Goal: Task Accomplishment & Management: Complete application form

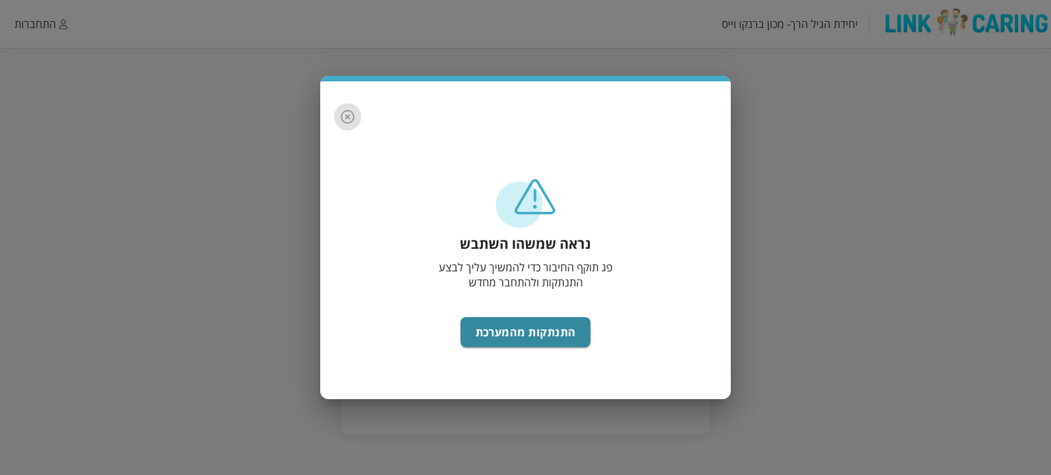
click at [345, 114] on icon "button" at bounding box center [347, 117] width 16 height 16
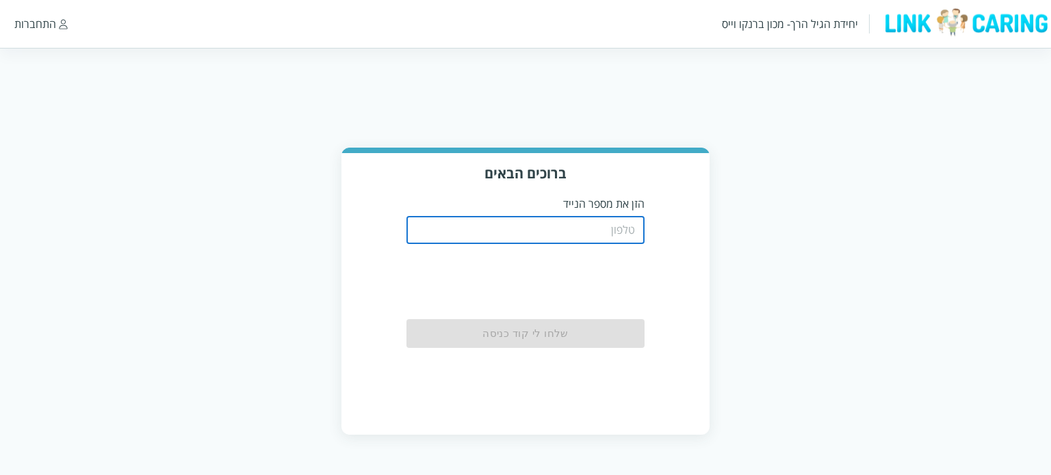
click at [514, 224] on input "tel" at bounding box center [525, 230] width 239 height 27
type input "0"
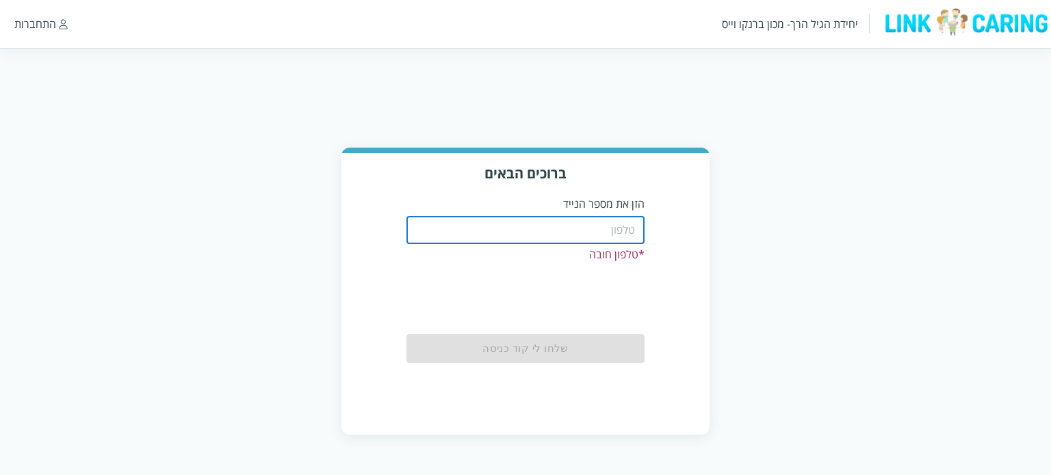
click at [616, 236] on input "tel" at bounding box center [525, 230] width 239 height 27
type input "0542473105"
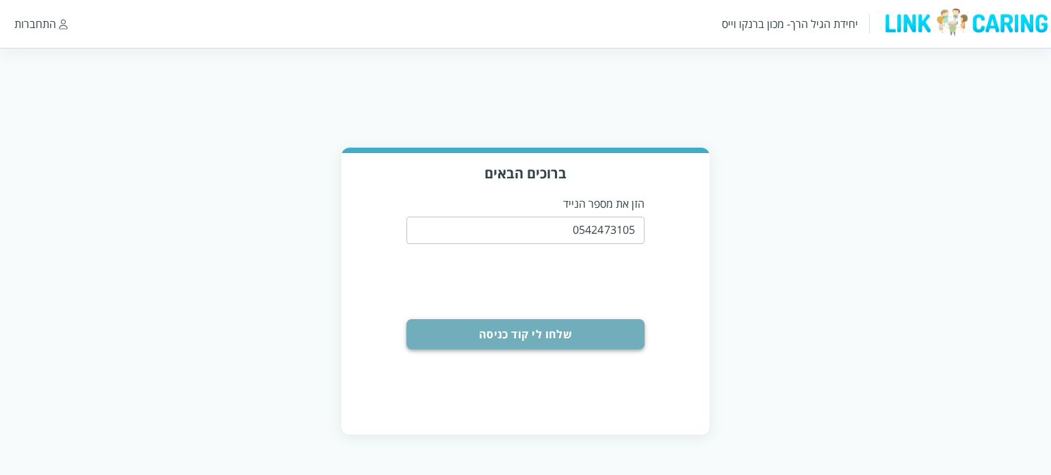
click at [604, 331] on button "שלחו לי קוד כניסה" at bounding box center [525, 334] width 239 height 30
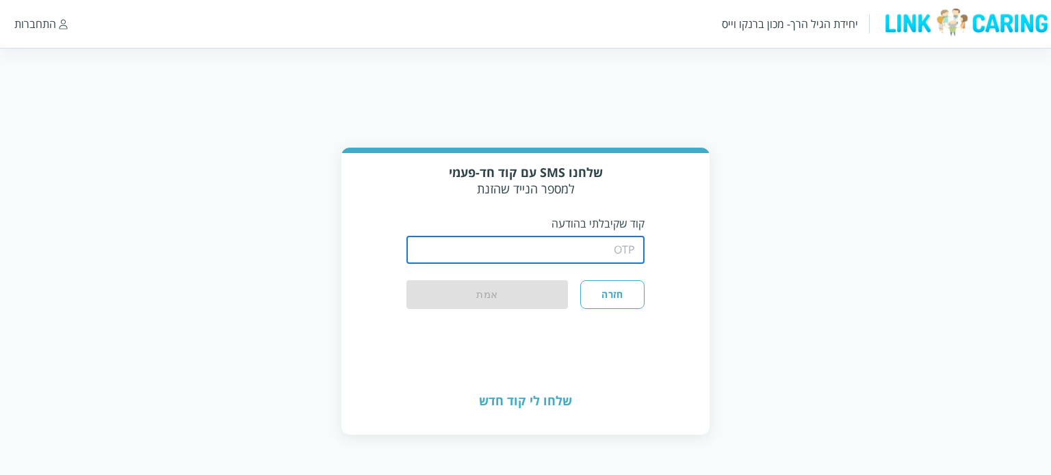
click at [609, 249] on input "string" at bounding box center [525, 250] width 239 height 27
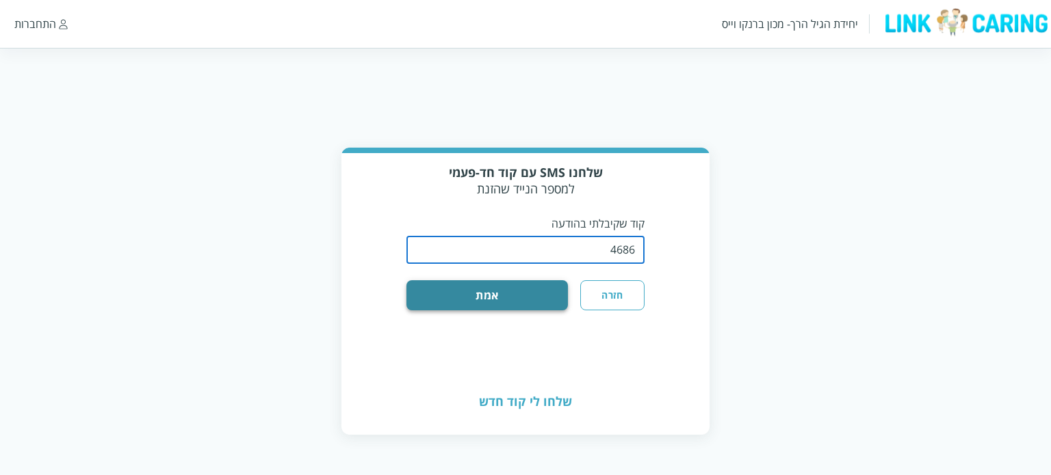
type input "4686"
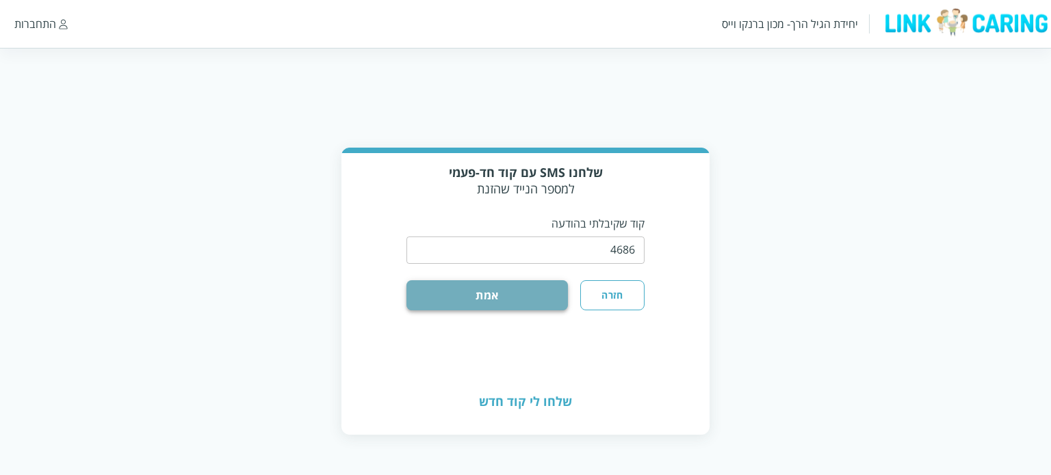
click at [518, 292] on button "אמת" at bounding box center [487, 295] width 162 height 30
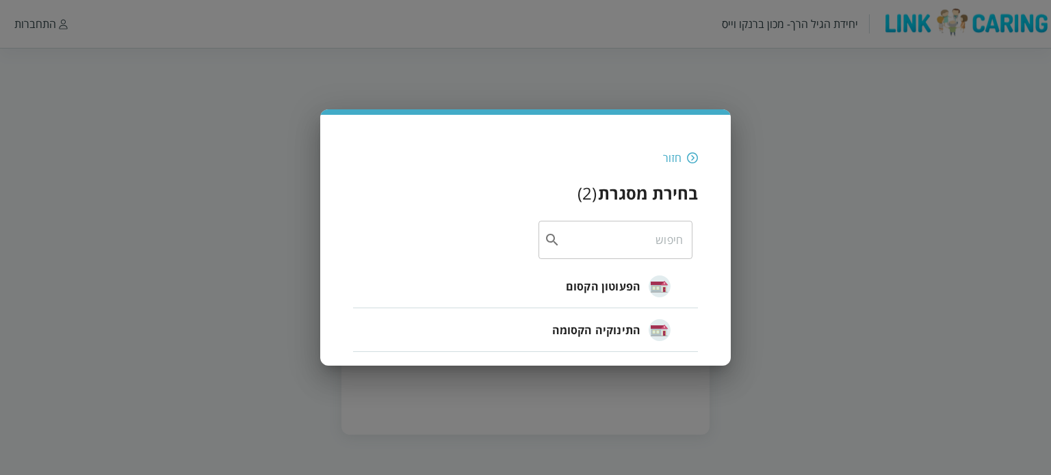
click at [598, 291] on span "הפעוטון הקסום" at bounding box center [603, 286] width 75 height 16
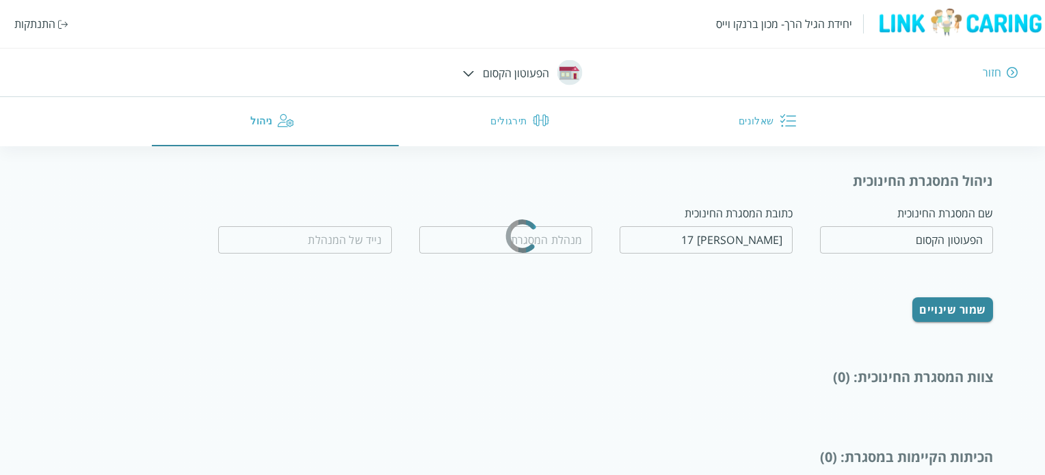
type input "[DEMOGRAPHIC_DATA][PERSON_NAME]"
type input "0526121314"
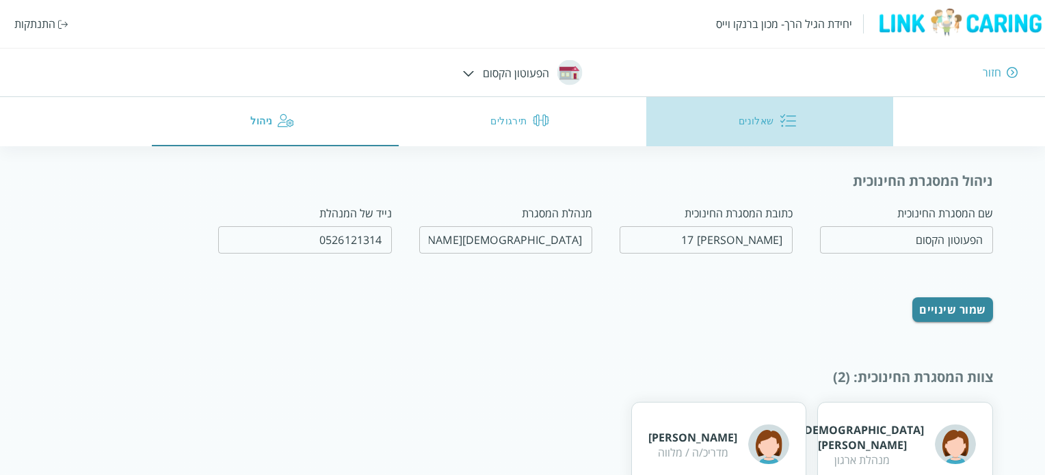
click at [763, 125] on button "שאלונים" at bounding box center [770, 121] width 248 height 49
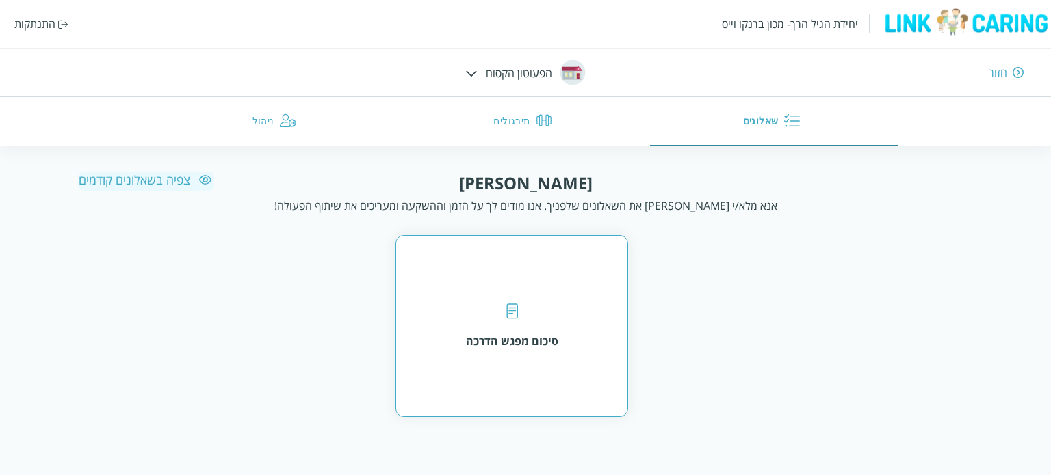
click at [500, 334] on div "סיכום מפגש הדרכה" at bounding box center [512, 341] width 92 height 15
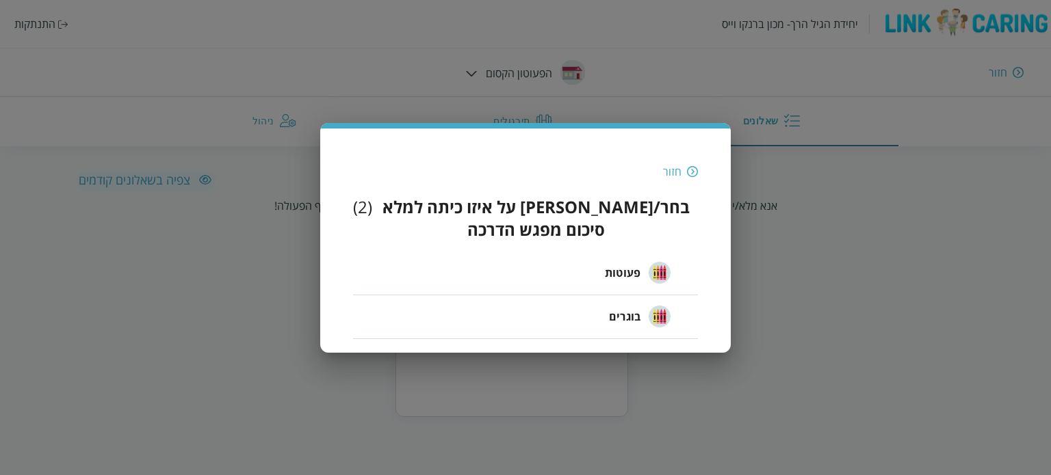
click at [688, 178] on img at bounding box center [692, 172] width 11 height 12
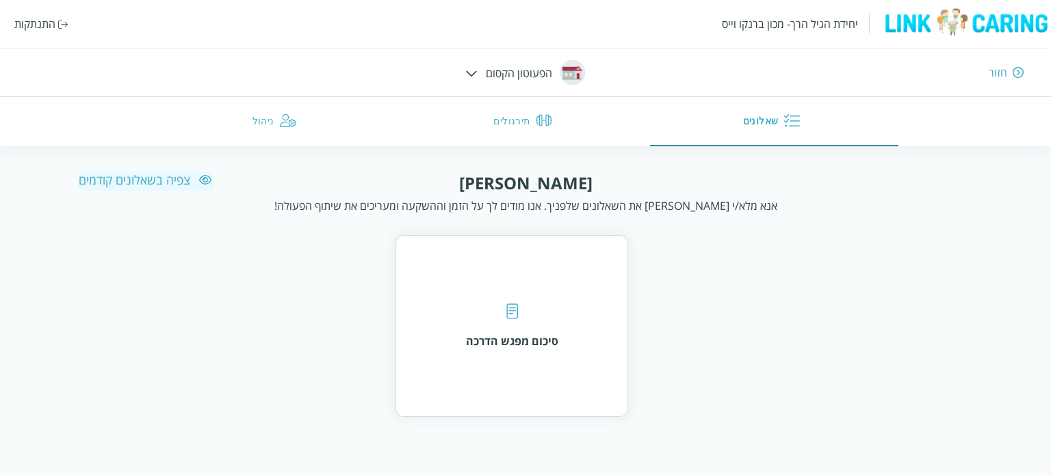
click at [469, 73] on img at bounding box center [472, 73] width 12 height 6
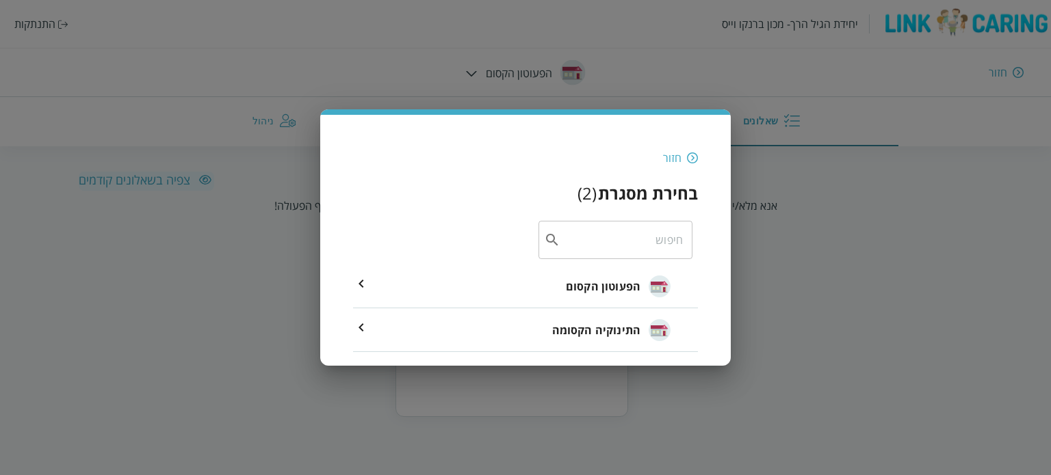
click at [594, 327] on span "התינוקיה הקסומה" at bounding box center [596, 330] width 88 height 16
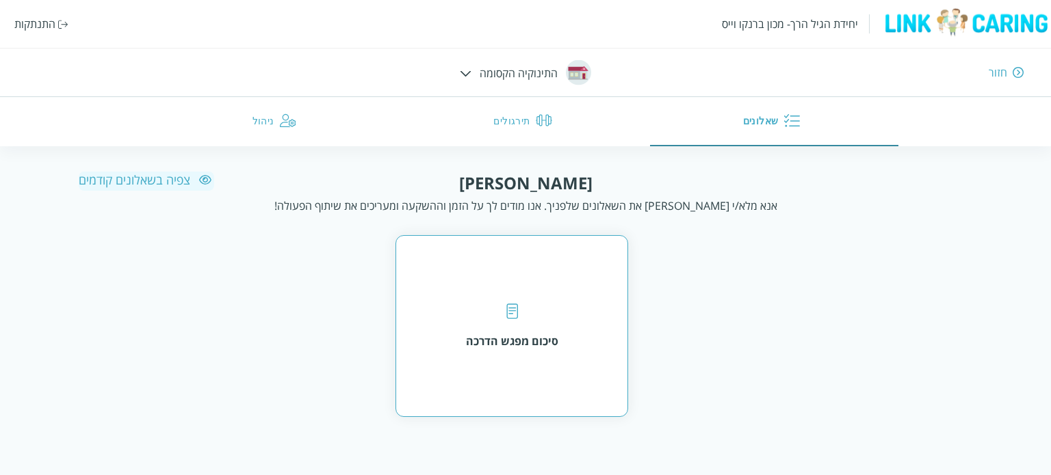
click at [546, 324] on div "סיכום מפגש הדרכה" at bounding box center [512, 326] width 92 height 45
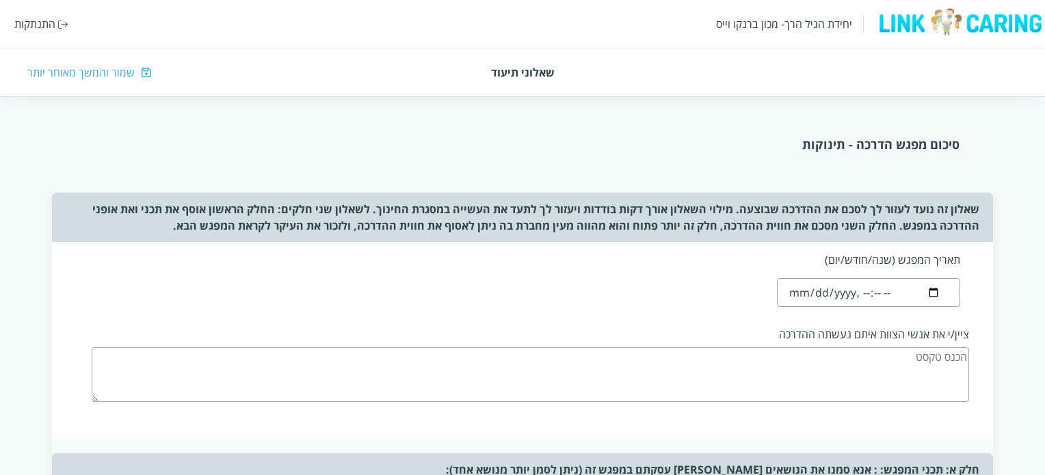
click at [807, 293] on input "datetime-local" at bounding box center [868, 292] width 183 height 29
type input "[DATE]T09:52"
click at [726, 303] on div "תאריך המפגש (שנה/חודש/יום) ציין/י את אנשי הצוות איתם נעשתה ההדרכה" at bounding box center [522, 341] width 941 height 198
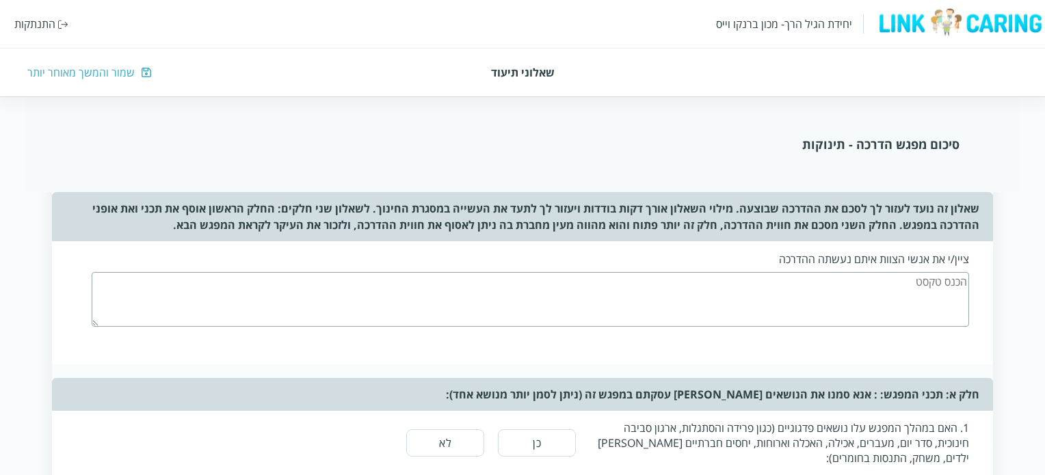
scroll to position [79, 0]
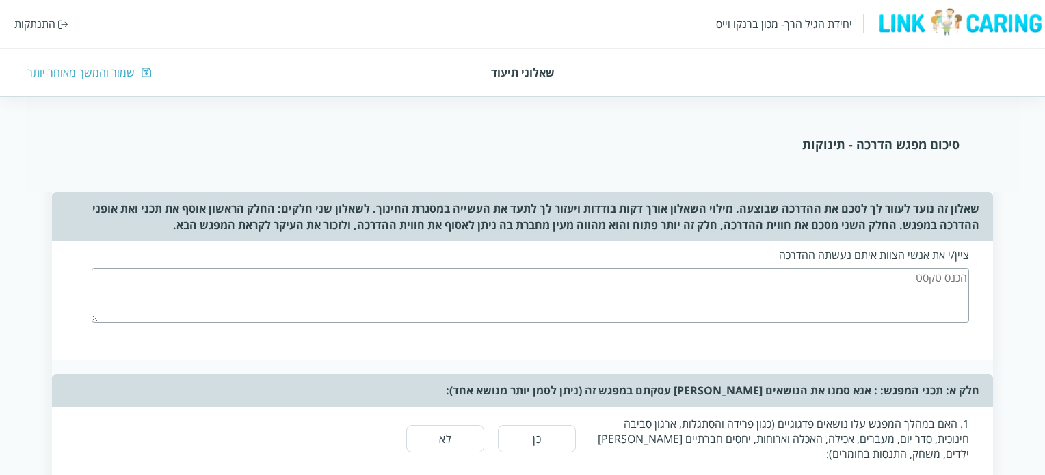
click at [815, 291] on textarea at bounding box center [531, 295] width 878 height 55
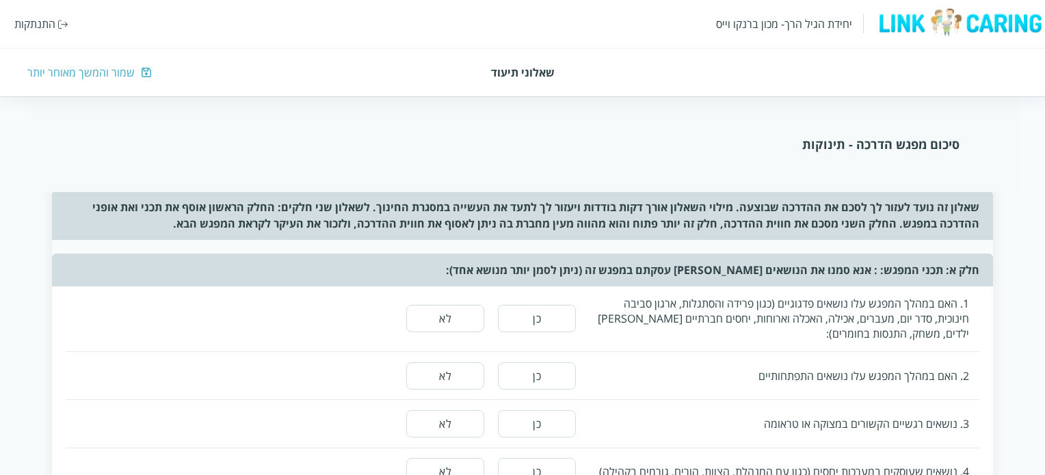
scroll to position [201, 0]
type textarea "מגי [PERSON_NAME]"
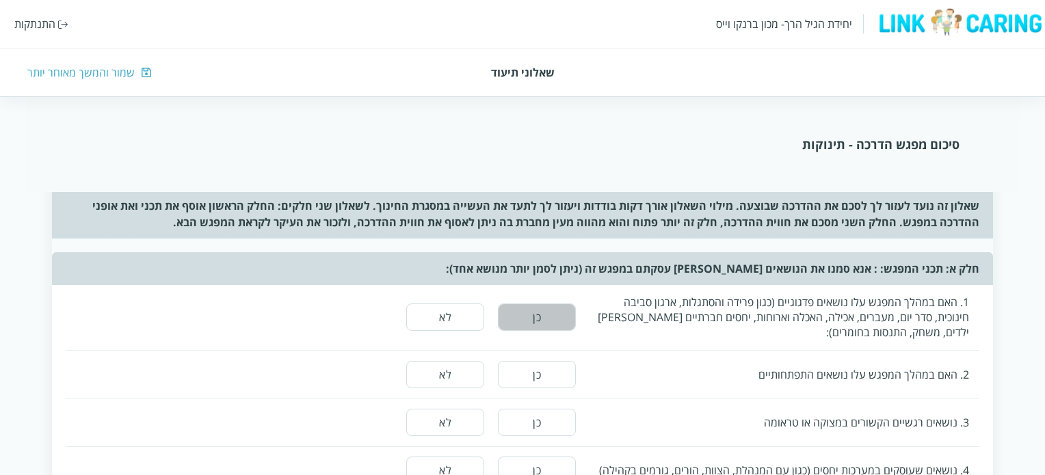
click at [536, 314] on button "כן" at bounding box center [537, 317] width 78 height 27
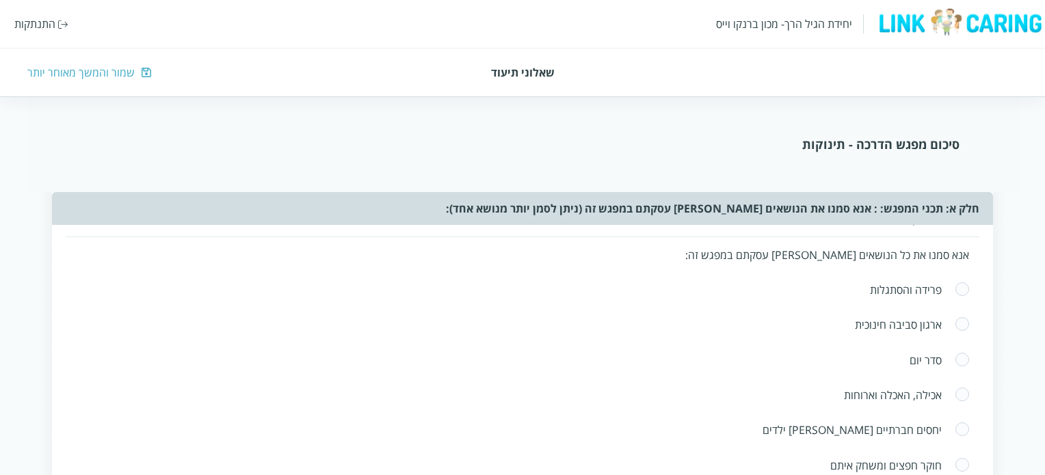
scroll to position [319, 0]
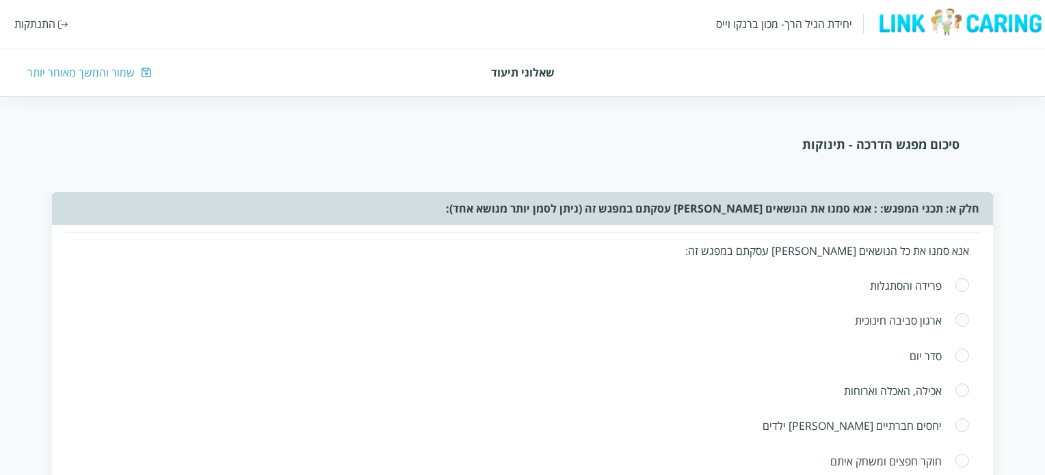
click at [962, 351] on span at bounding box center [962, 356] width 15 height 16
radio input "true"
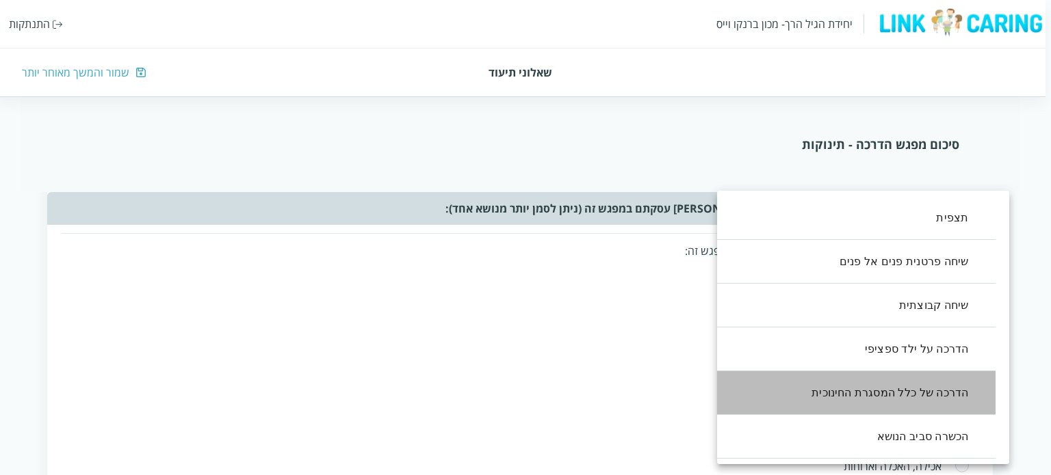
click at [904, 394] on li "הדרכה של כלל המסגרת החינוכית" at bounding box center [849, 393] width 292 height 44
type input ",4"
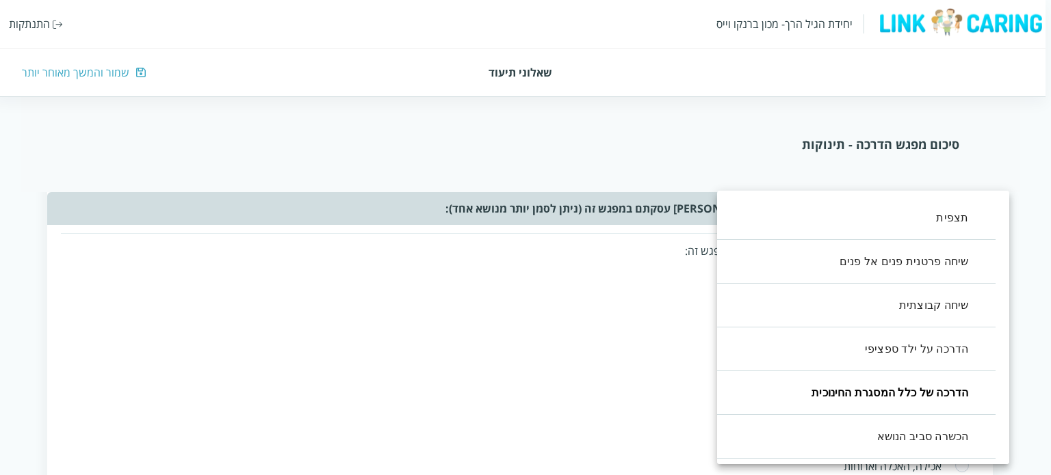
click at [699, 391] on div at bounding box center [525, 237] width 1051 height 475
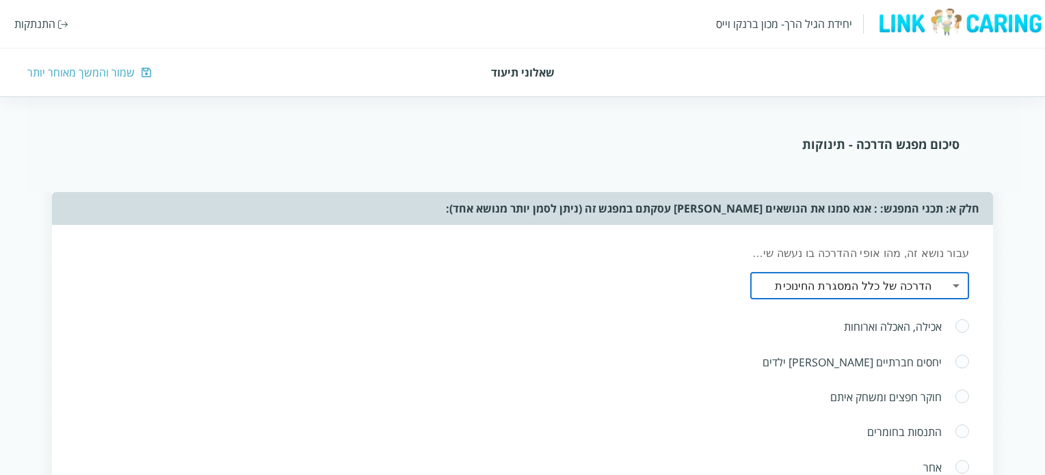
scroll to position [458, 0]
click at [960, 324] on span at bounding box center [962, 325] width 15 height 16
radio input "true"
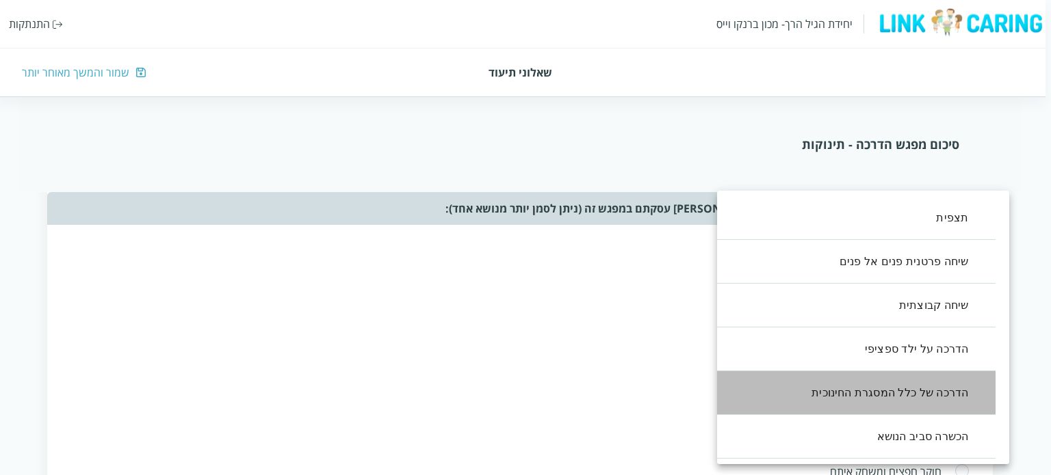
click at [879, 391] on li "הדרכה של כלל המסגרת החינוכית" at bounding box center [849, 393] width 292 height 44
type input ",4"
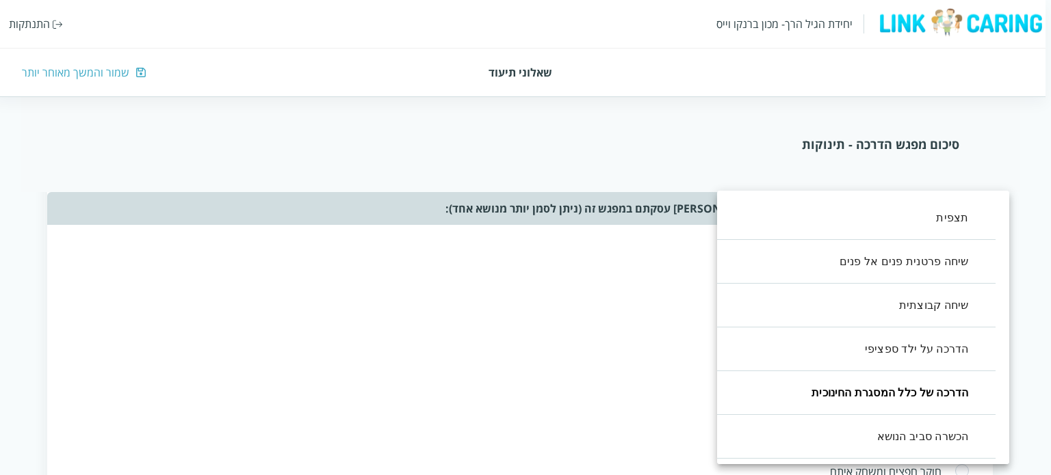
click at [661, 372] on div at bounding box center [525, 237] width 1051 height 475
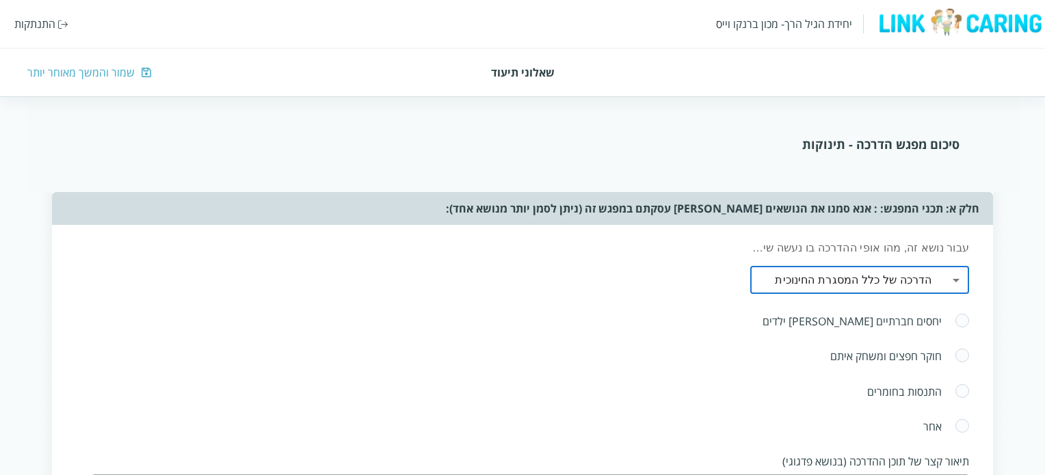
scroll to position [573, 0]
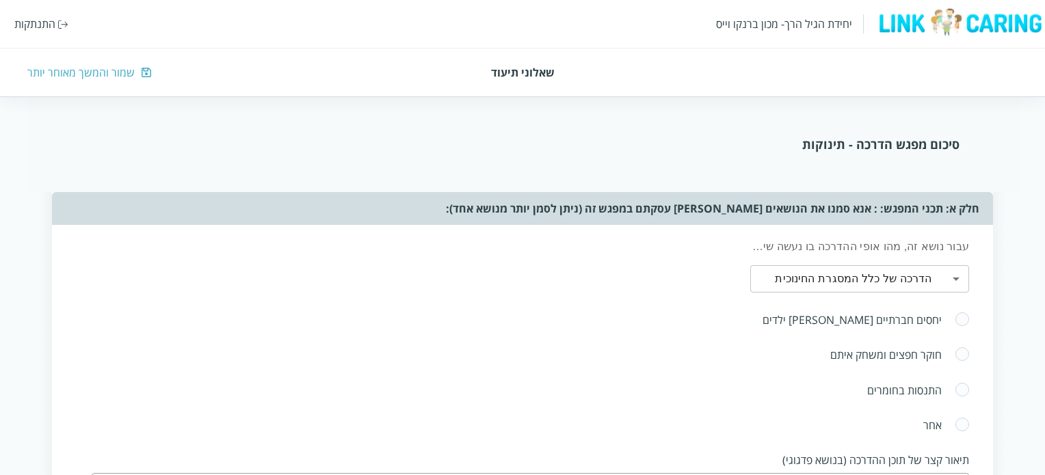
click at [963, 352] on span at bounding box center [962, 355] width 15 height 16
radio input "true"
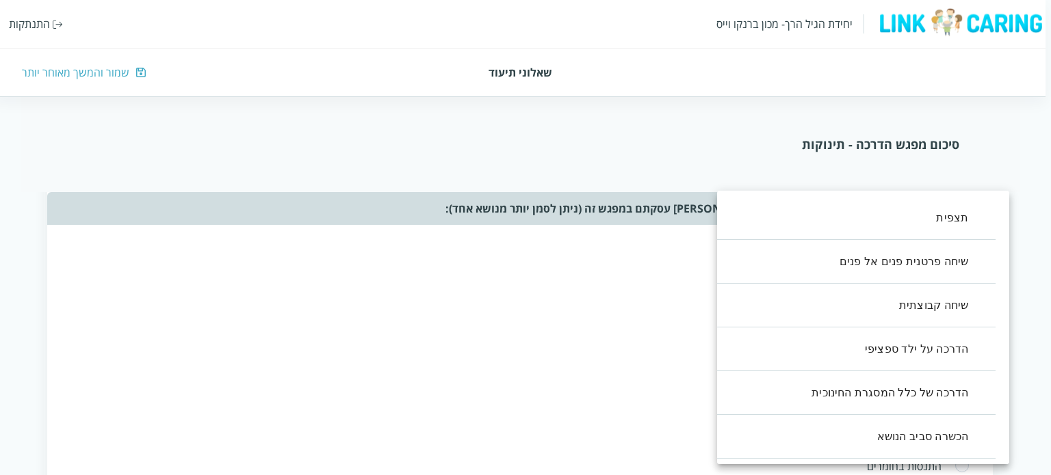
click at [871, 393] on li "הדרכה של כלל המסגרת החינוכית" at bounding box center [849, 393] width 292 height 44
type input ",4"
click at [665, 378] on div at bounding box center [525, 237] width 1051 height 475
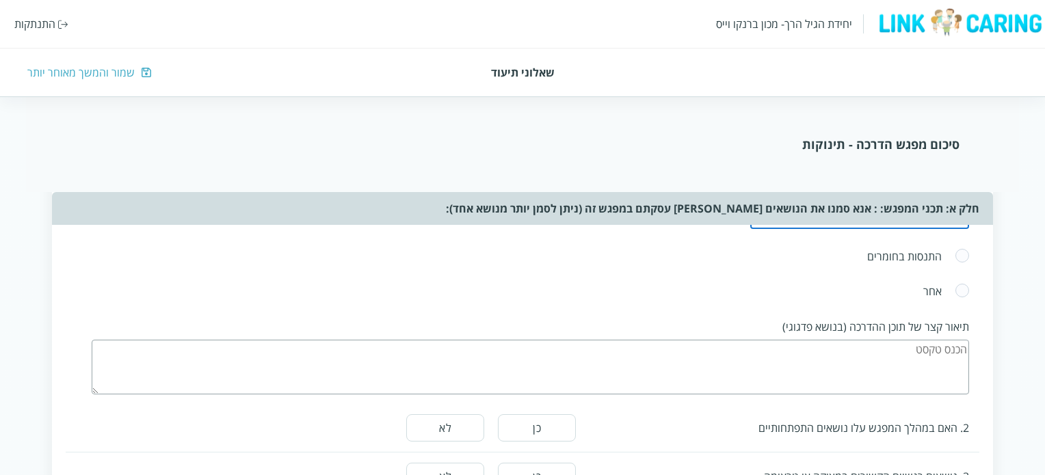
scroll to position [784, 0]
click at [806, 352] on textarea at bounding box center [531, 364] width 878 height 55
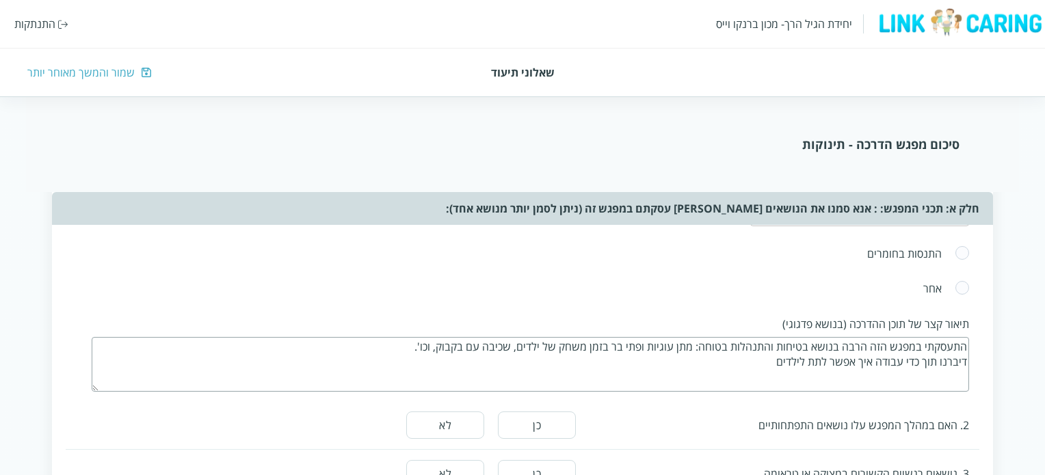
click at [810, 358] on textarea "התעסקתי במפגש הזה הרבה בנושא בטיחות והתנהלות בטוחה: מתן עוגיות ופתי בר בזמן משח…" at bounding box center [531, 364] width 878 height 55
click at [731, 355] on textarea "התעסקתי במפגש הזה הרבה בנושא בטיחות והתנהלות בטוחה: מתן עוגיות ופתי בר בזמן משח…" at bounding box center [531, 364] width 878 height 55
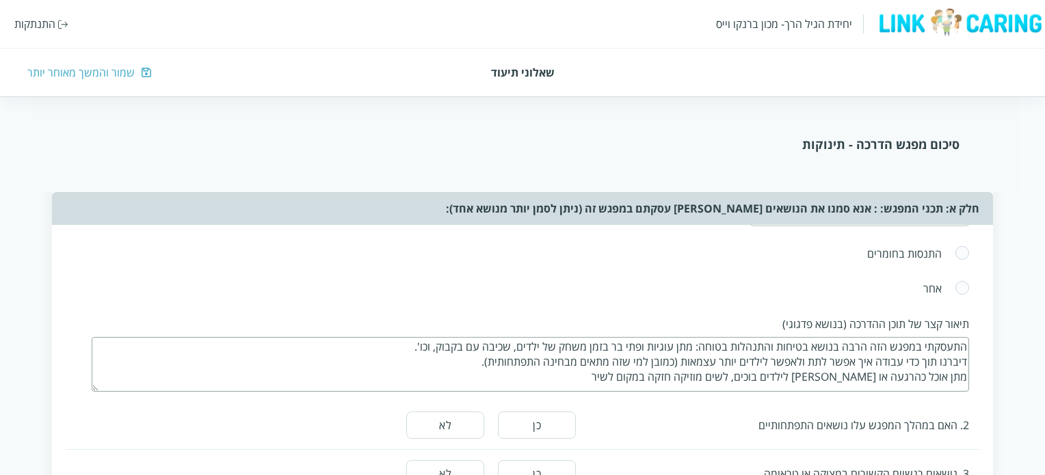
click at [793, 373] on textarea "התעסקתי במפגש הזה הרבה בנושא בטיחות והתנהלות בטוחה: מתן עוגיות ופתי בר בזמן משח…" at bounding box center [531, 364] width 878 height 55
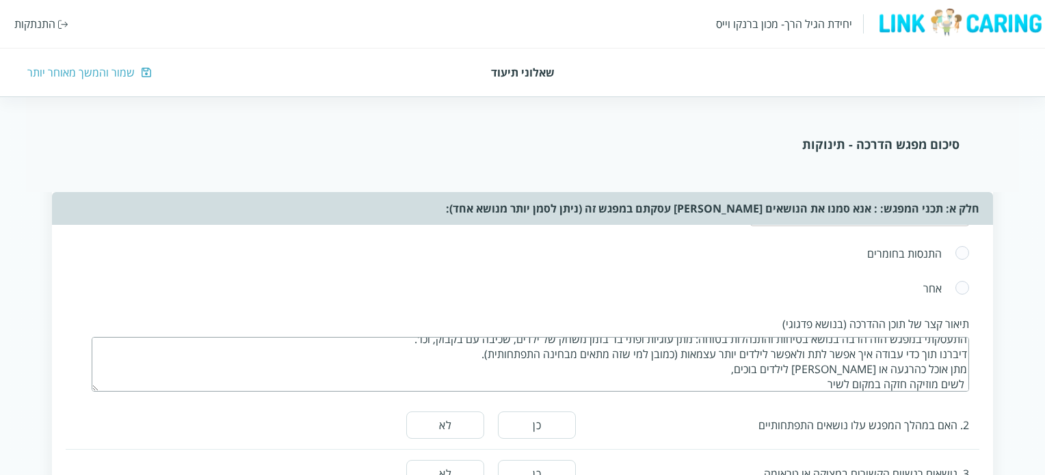
click at [813, 379] on textarea "התעסקתי במפגש הזה הרבה בנושא בטיחות והתנהלות בטוחה: מתן עוגיות ופתי בר בזמן משח…" at bounding box center [531, 364] width 878 height 55
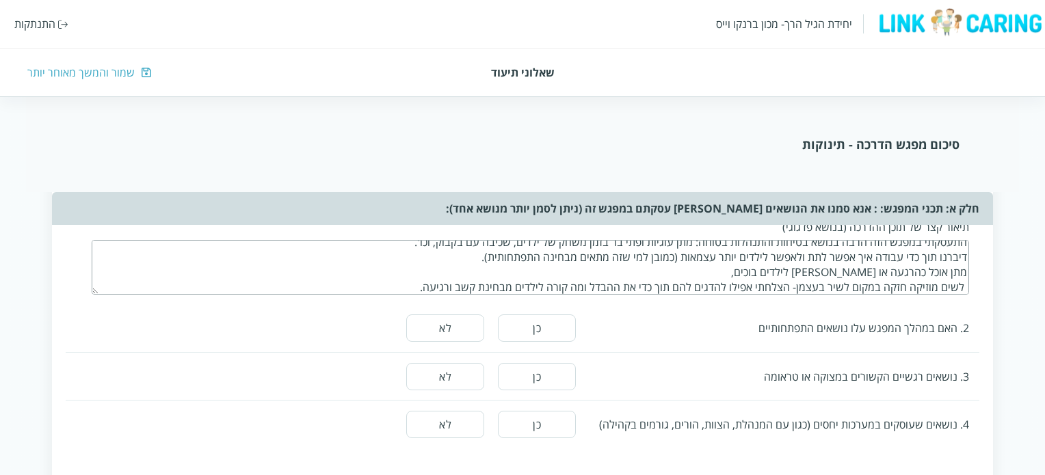
scroll to position [881, 0]
type textarea "התעסקתי במפגש הזה הרבה בנושא בטיחות והתנהלות בטוחה: מתן עוגיות ופתי בר בזמן משח…"
click at [536, 321] on button "כן" at bounding box center [537, 328] width 78 height 27
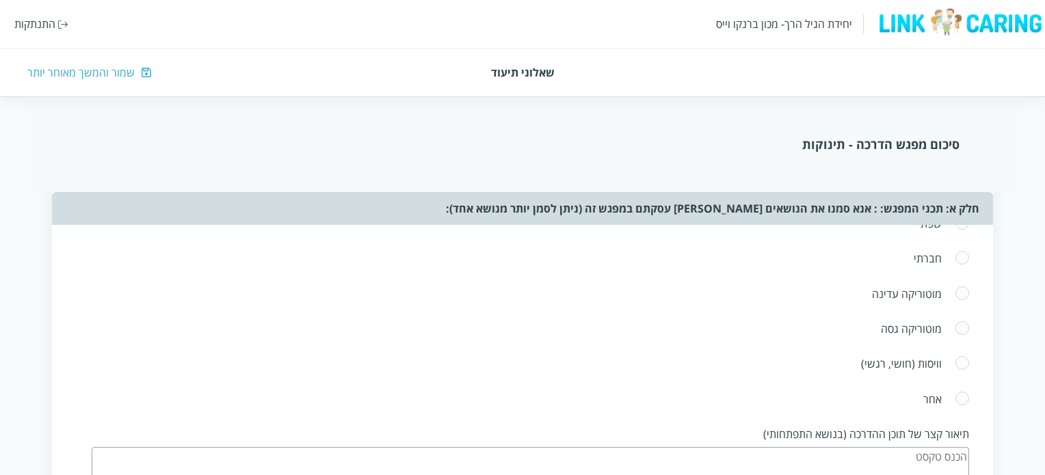
scroll to position [1062, 0]
click at [960, 395] on span at bounding box center [962, 401] width 15 height 16
radio input "true"
click at [923, 452] on textarea at bounding box center [522, 470] width 875 height 55
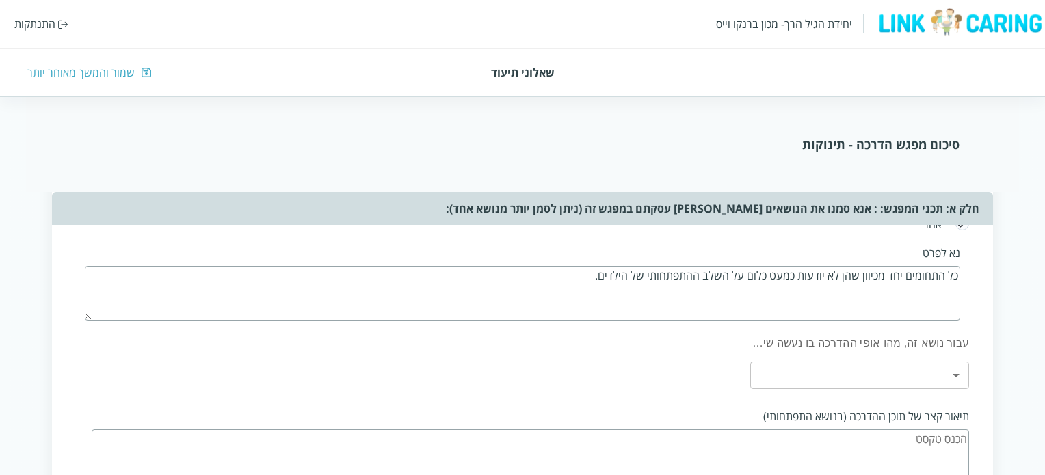
scroll to position [1241, 0]
type textarea "כל התחומים יחד מכיוון שהן לא יודעות כמעט כלום על השלב ההתפתחותי של הילדים."
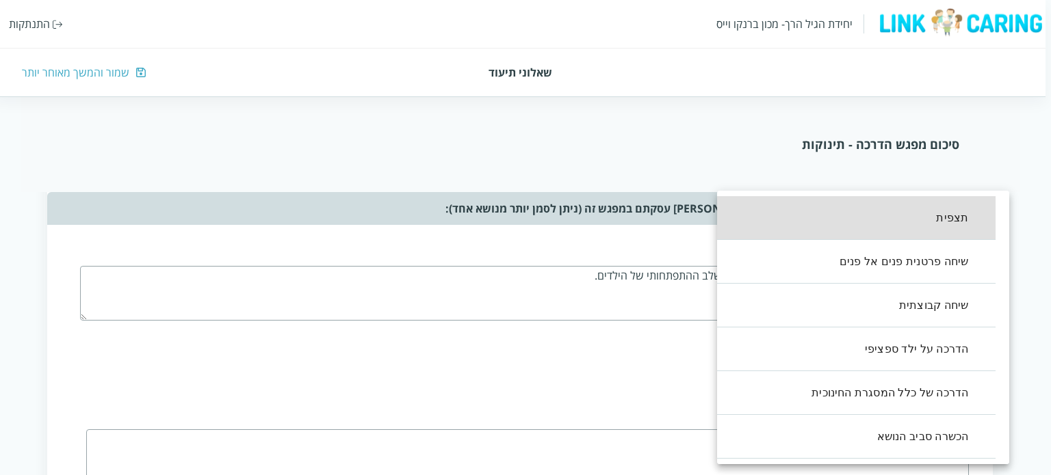
click at [922, 365] on body "יחידת הגיל הרך- מכון [PERSON_NAME] התנתקות שאלוני תיעוד שמור והמשך מאוחר יותר ס…" at bounding box center [523, 150] width 1056 height 2507
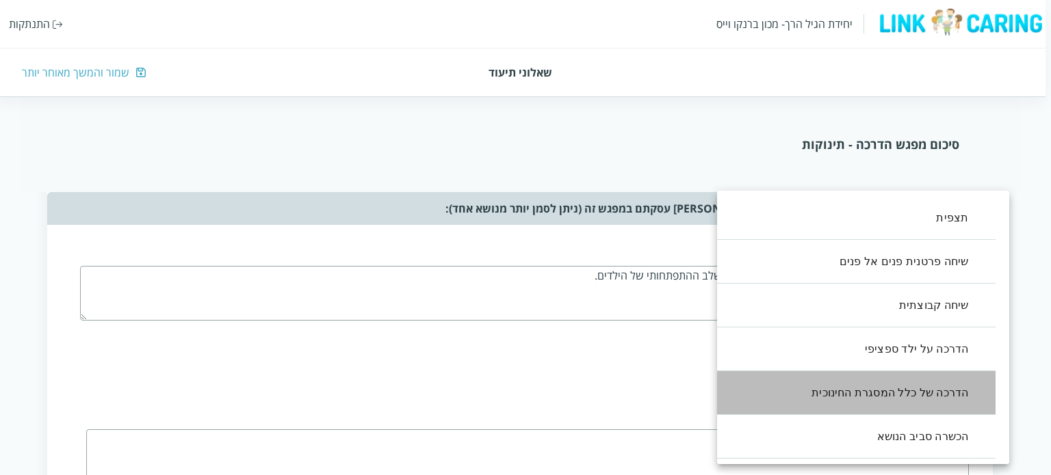
click at [897, 389] on li "הדרכה של כלל המסגרת החינוכית" at bounding box center [849, 393] width 292 height 44
type input ",4"
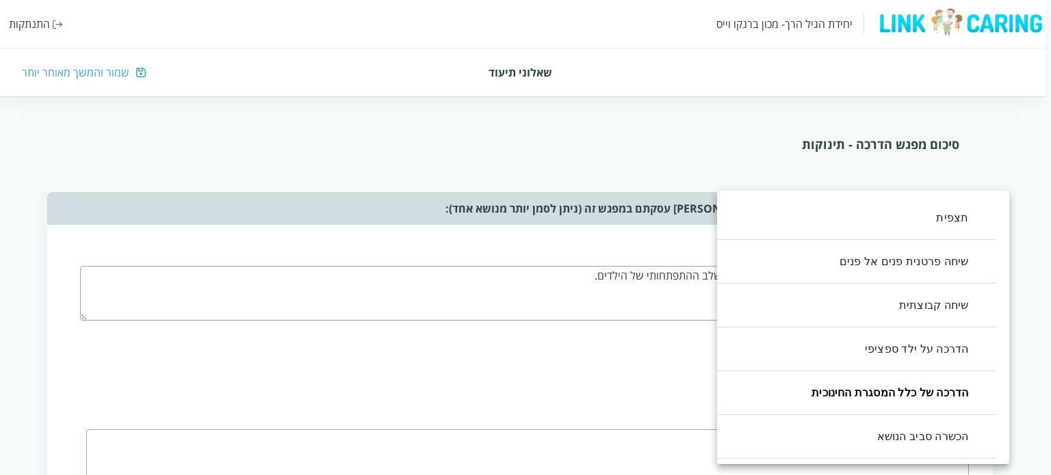
click at [676, 363] on div at bounding box center [525, 237] width 1051 height 475
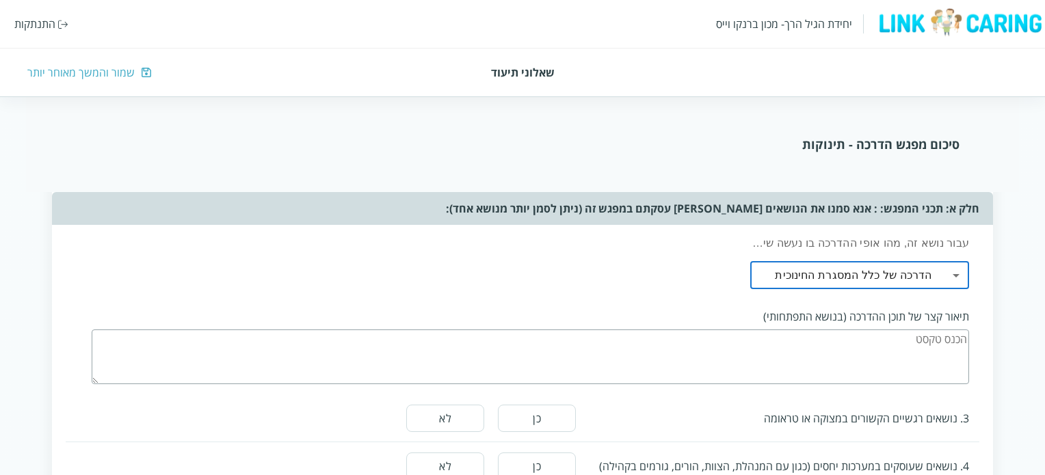
scroll to position [1340, 0]
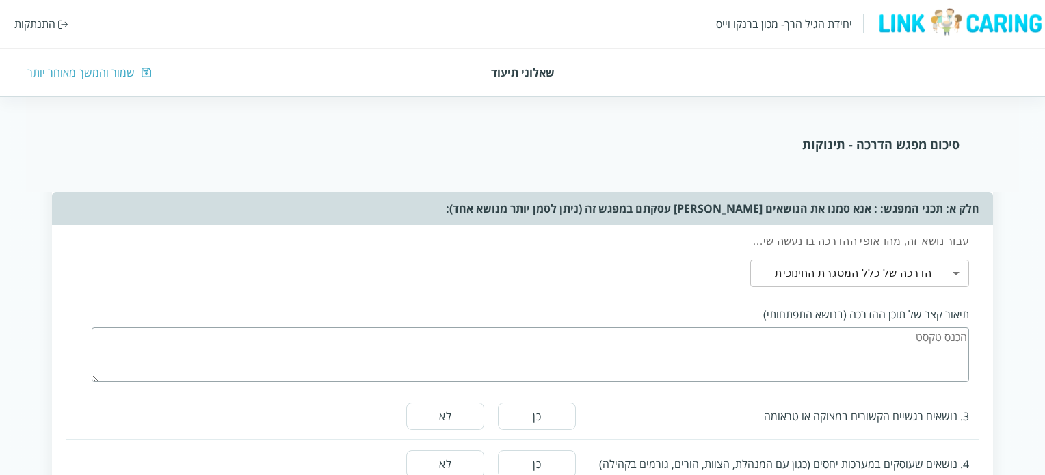
click at [709, 353] on textarea at bounding box center [531, 355] width 878 height 55
type textarea "מ"
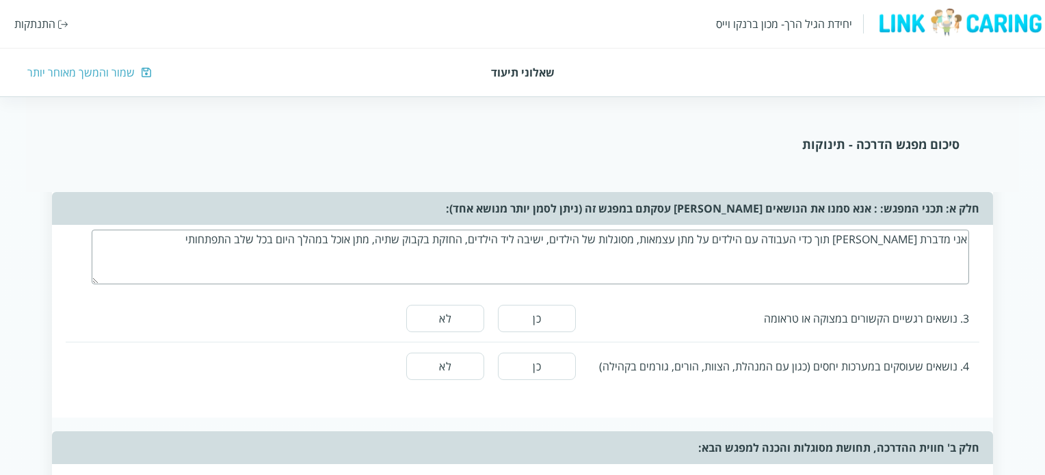
scroll to position [1438, 0]
type textarea "אני מדברת [PERSON_NAME] תוך כדי העבודה עם הילדים על מתן עצמאות, מסוגלות של הילד…"
click at [454, 304] on button "לא" at bounding box center [445, 317] width 78 height 27
click at [460, 360] on button "לא" at bounding box center [445, 365] width 78 height 27
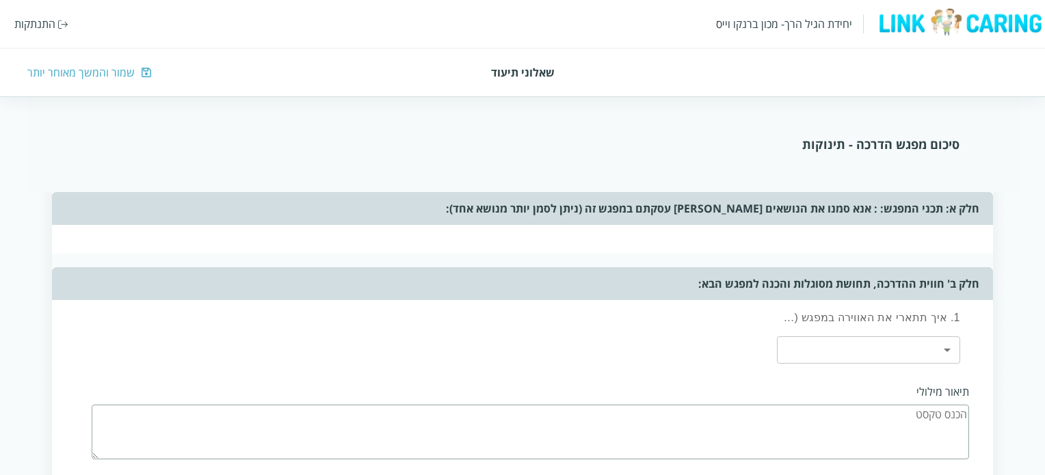
scroll to position [1603, 0]
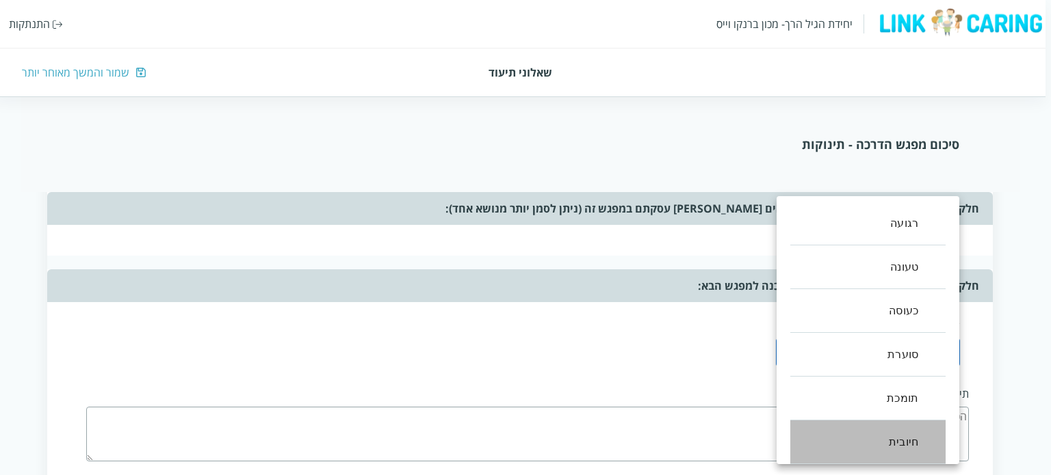
click at [892, 446] on li "חיובית" at bounding box center [867, 443] width 155 height 44
type input ",5"
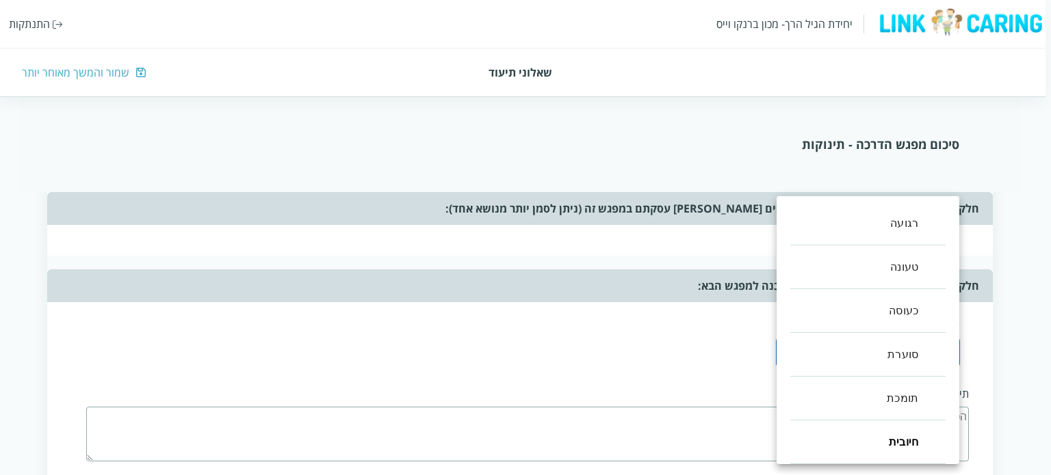
click at [748, 366] on div at bounding box center [525, 237] width 1051 height 475
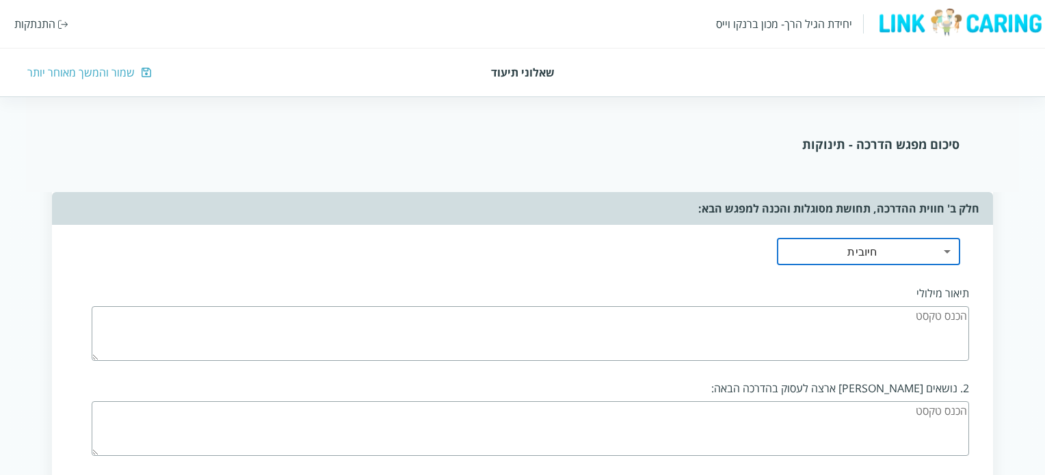
scroll to position [1705, 0]
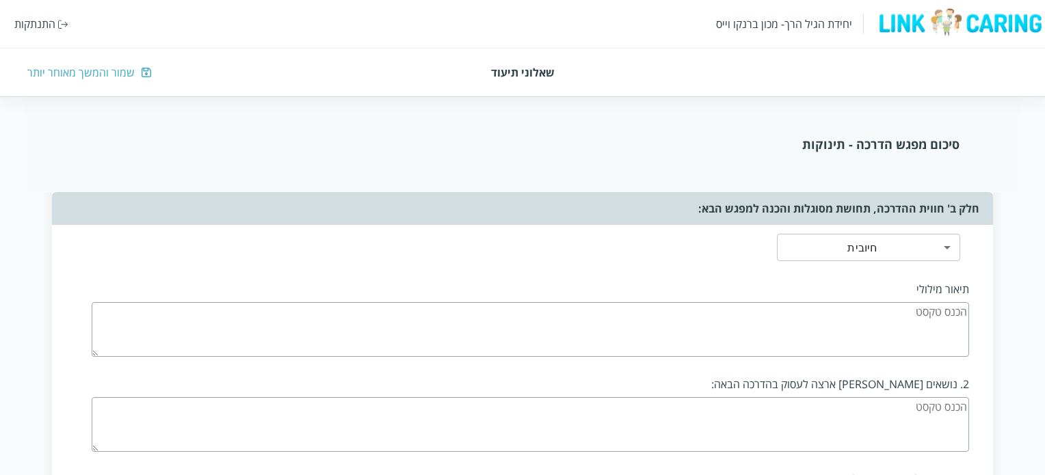
click at [814, 336] on textarea at bounding box center [531, 329] width 878 height 55
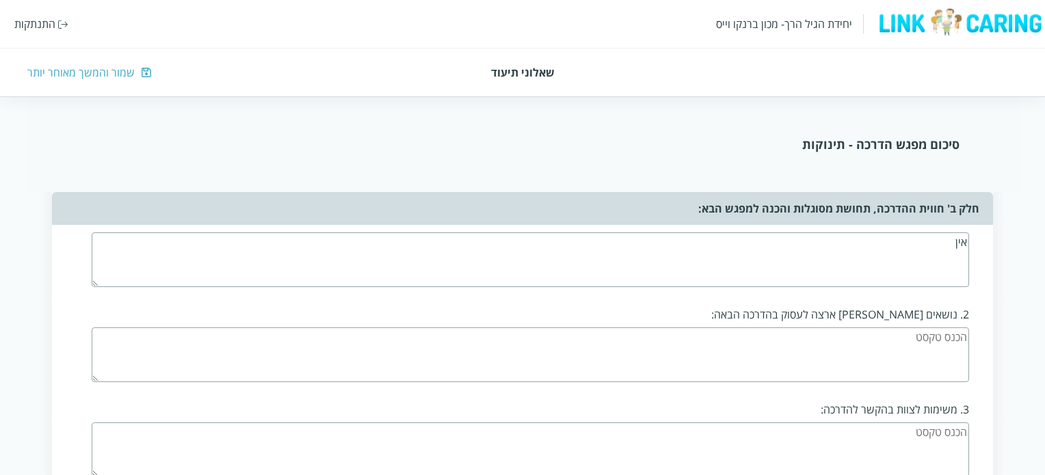
scroll to position [1778, 0]
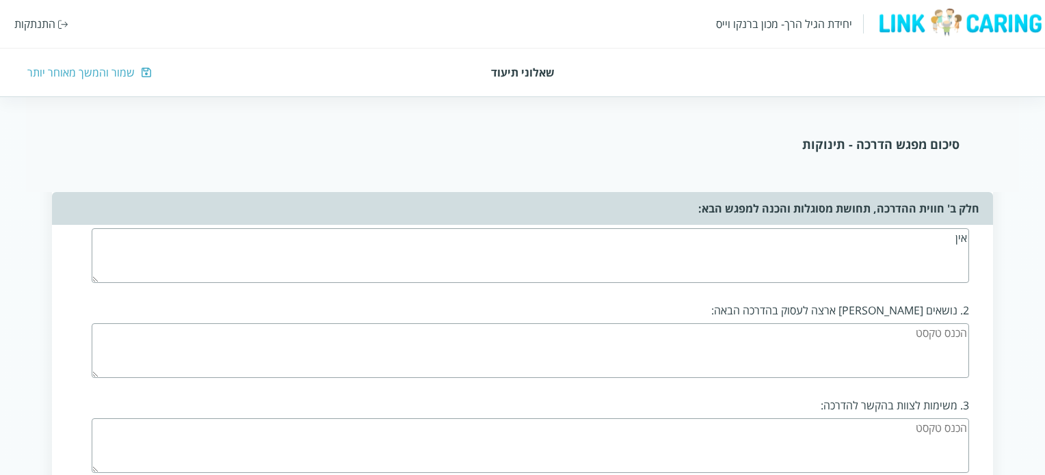
type textarea "אין"
click at [817, 336] on textarea at bounding box center [531, 351] width 878 height 55
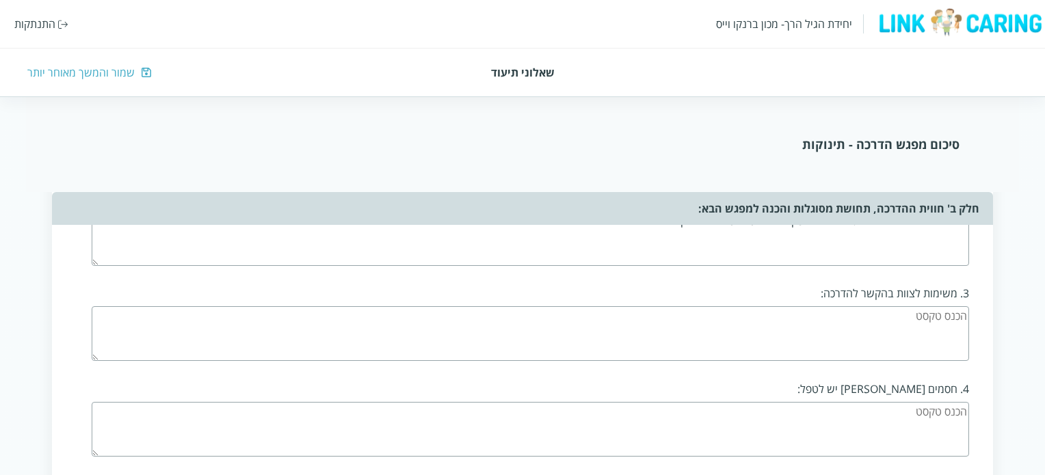
scroll to position [1891, 0]
type textarea "ישיבת צוות מיד לאחר החגים בנושא תפקיד המחנכת בכיתת התינוקות"
click at [817, 336] on textarea at bounding box center [531, 333] width 878 height 55
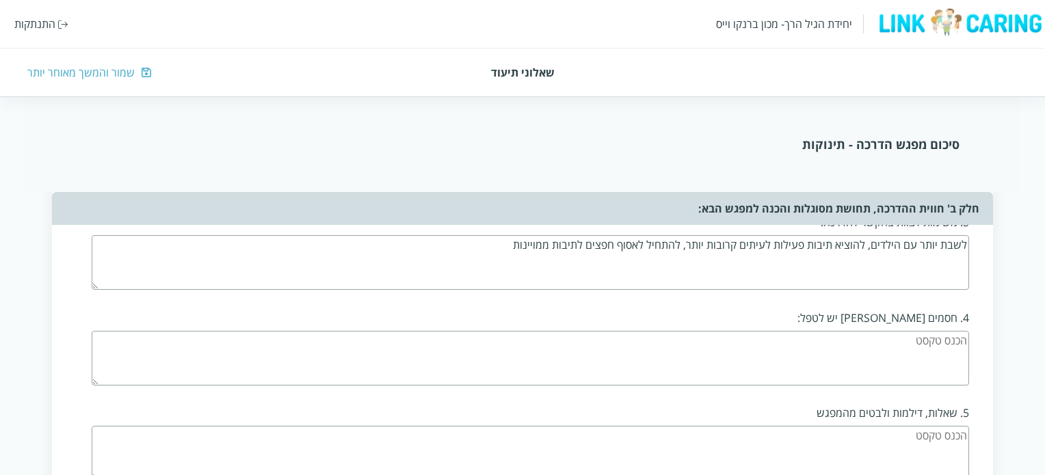
scroll to position [1962, 0]
type textarea "לשבת יותר עם הילדים, להוציא תיבות פעילות לעיתים קרובות יותר, להתחיל לאסוף חפצים…"
click at [643, 337] on textarea at bounding box center [531, 358] width 878 height 55
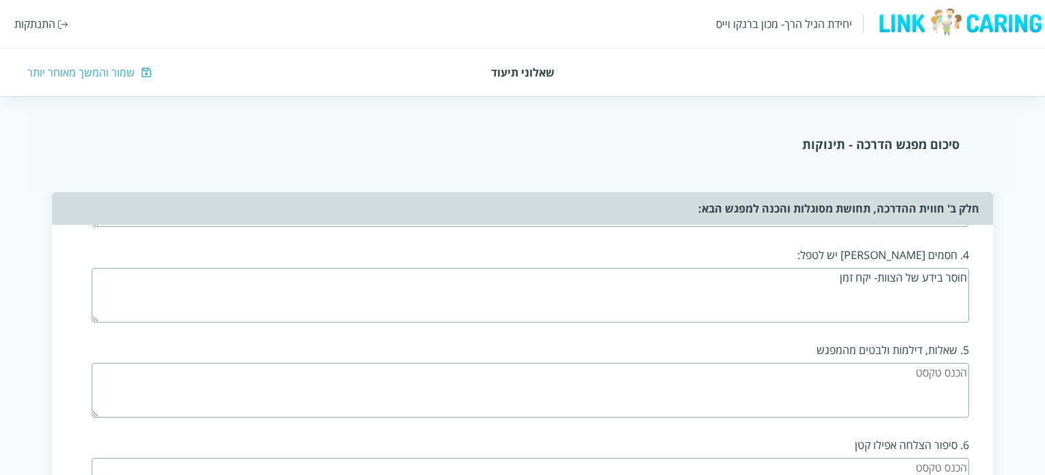
scroll to position [2025, 0]
type textarea "חוסר בידע של הצוות- יקח זמן"
click at [701, 363] on textarea at bounding box center [531, 390] width 878 height 55
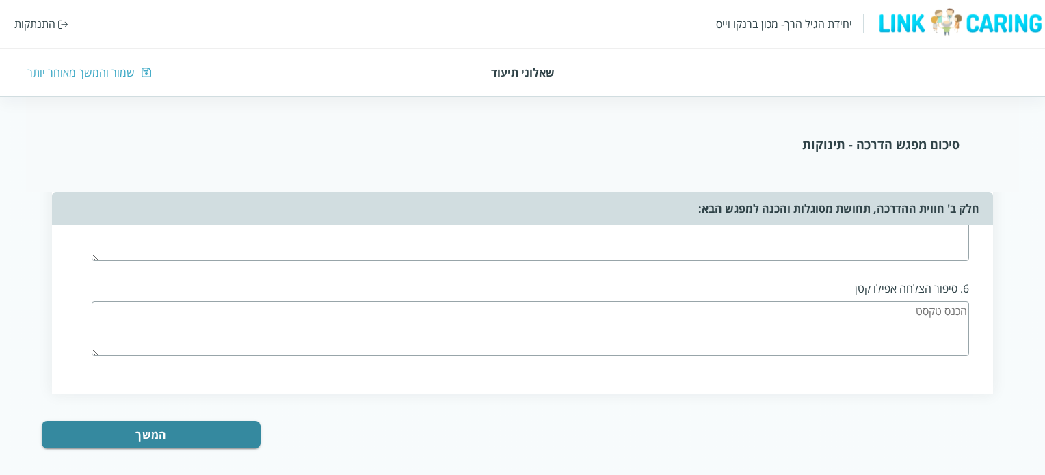
type textarea "אין"
click at [834, 302] on textarea at bounding box center [531, 329] width 878 height 55
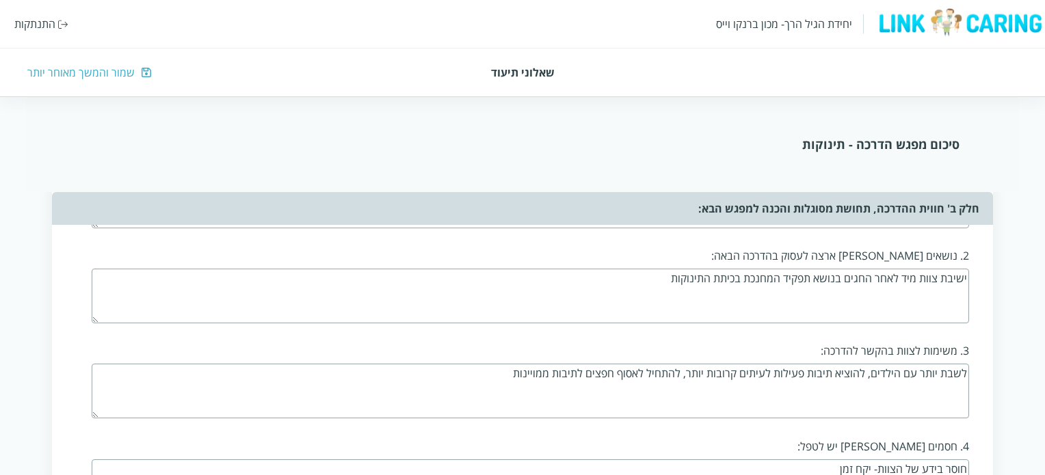
scroll to position [1833, 0]
click at [631, 274] on textarea "ישיבת צוות מיד לאחר החגים בנושא תפקיד המחנכת בכיתת התינוקות" at bounding box center [531, 296] width 878 height 55
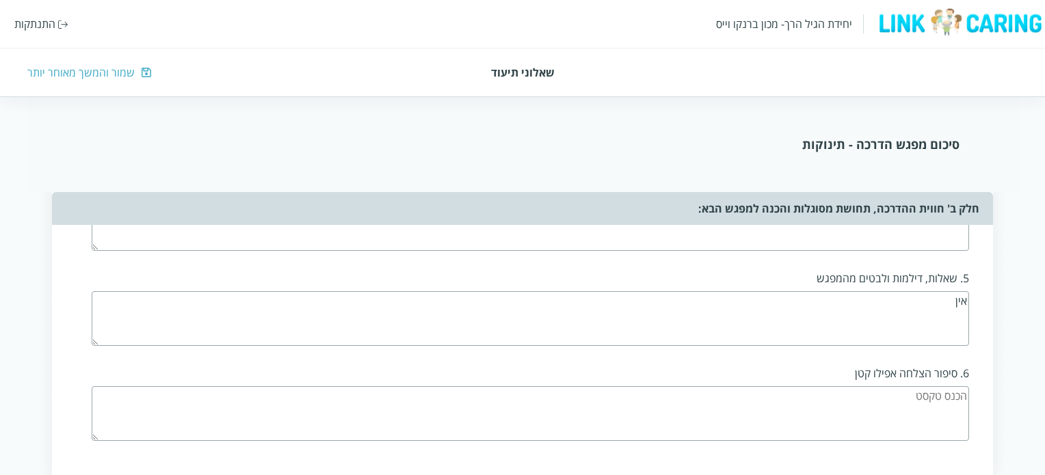
scroll to position [2143, 0]
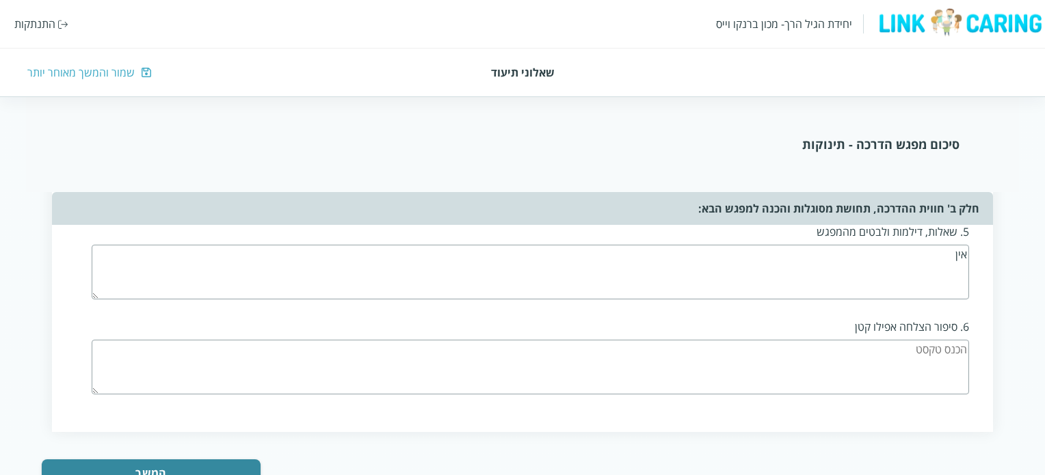
type textarea "ישיבת צוות מיד לאחר החגים בנושא תפקיד המחנכת בכיתת התינוקות יש [PERSON_NAME] מט…"
click at [734, 352] on textarea at bounding box center [531, 367] width 878 height 55
type textarea "הרגע שהצלחתי להראות לצוות איך הילדים מהופנטים כשהן שרות להם בקולם ולא עם רמקולים"
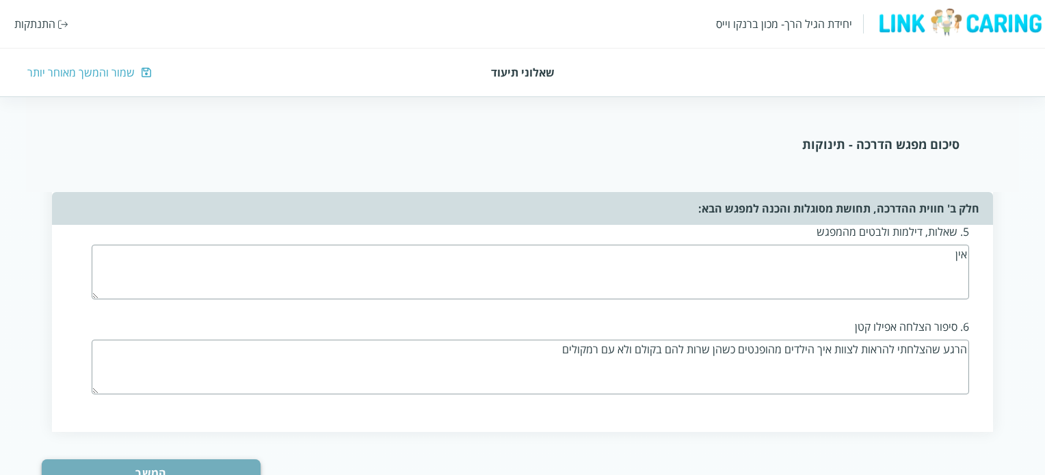
click at [217, 460] on button "המשך" at bounding box center [151, 473] width 219 height 27
